Goal: Task Accomplishment & Management: Manage account settings

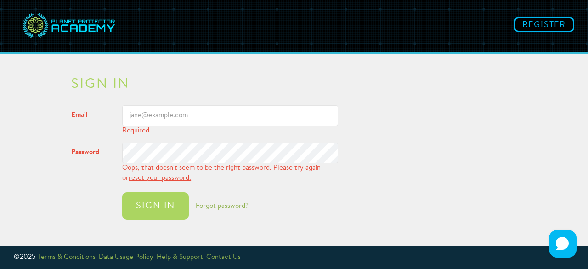
click at [179, 114] on input "Email" at bounding box center [230, 115] width 216 height 21
type input "[EMAIL_ADDRESS][DOMAIN_NAME]"
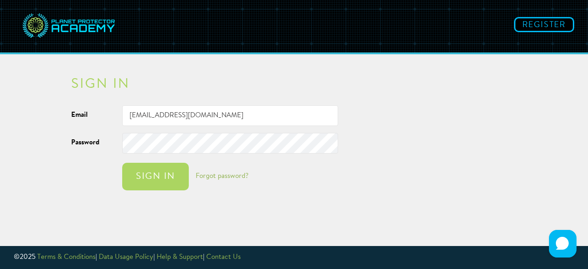
click at [122, 162] on button "Sign in" at bounding box center [155, 176] width 67 height 28
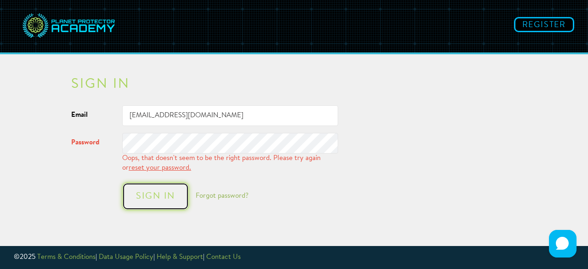
click at [177, 193] on div "Sign in" at bounding box center [155, 195] width 48 height 9
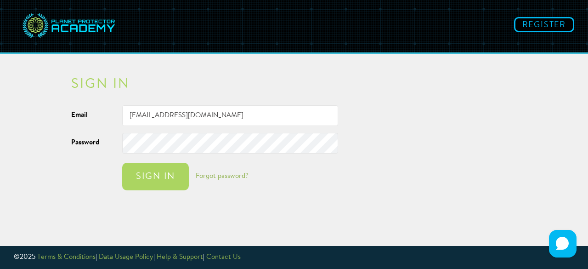
click at [122, 162] on button "Sign in" at bounding box center [155, 176] width 67 height 28
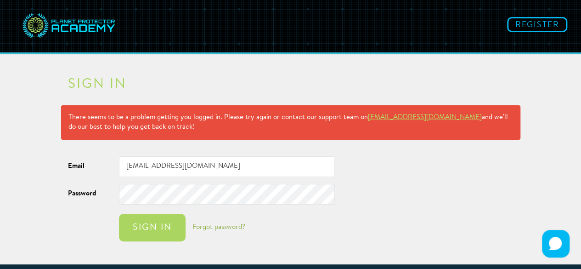
click at [419, 117] on link "[EMAIL_ADDRESS][DOMAIN_NAME]" at bounding box center [425, 117] width 114 height 7
